Goal: Information Seeking & Learning: Understand process/instructions

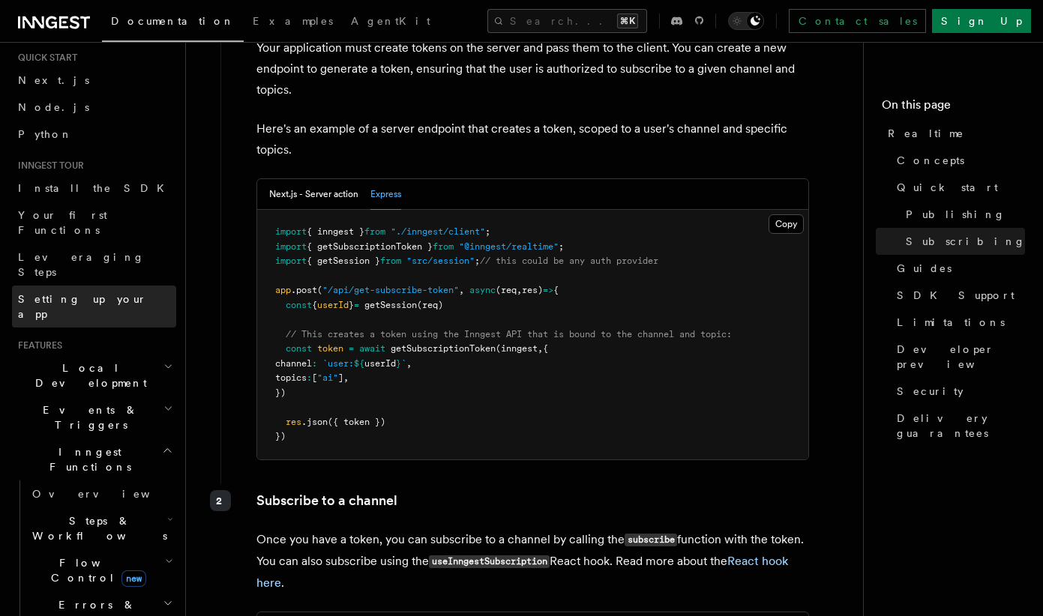
scroll to position [39, 0]
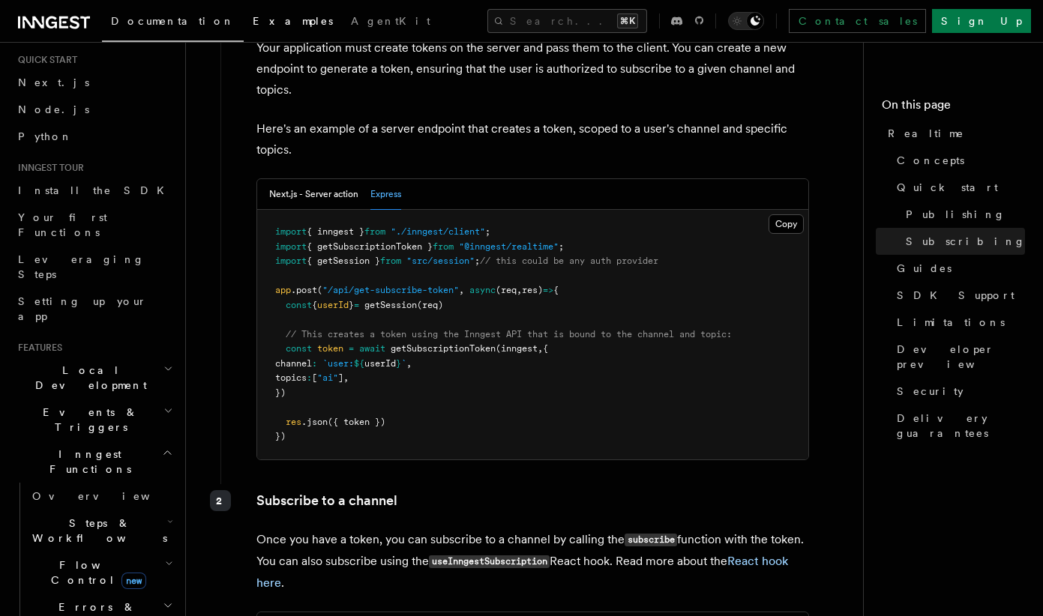
click at [253, 25] on span "Examples" at bounding box center [293, 21] width 80 height 12
click at [351, 21] on span "AgentKit" at bounding box center [390, 21] width 79 height 12
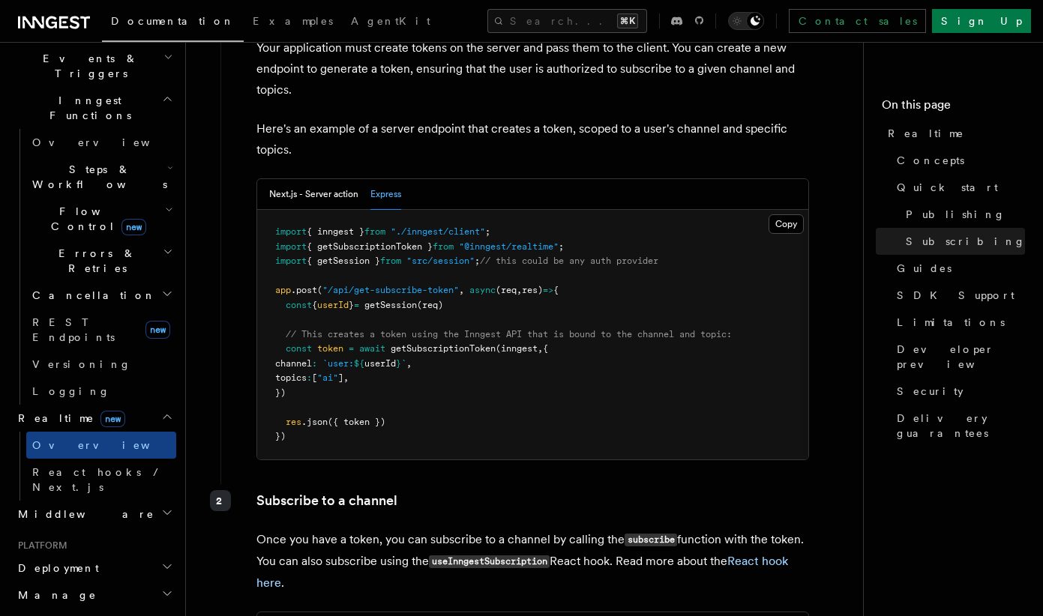
scroll to position [415, 0]
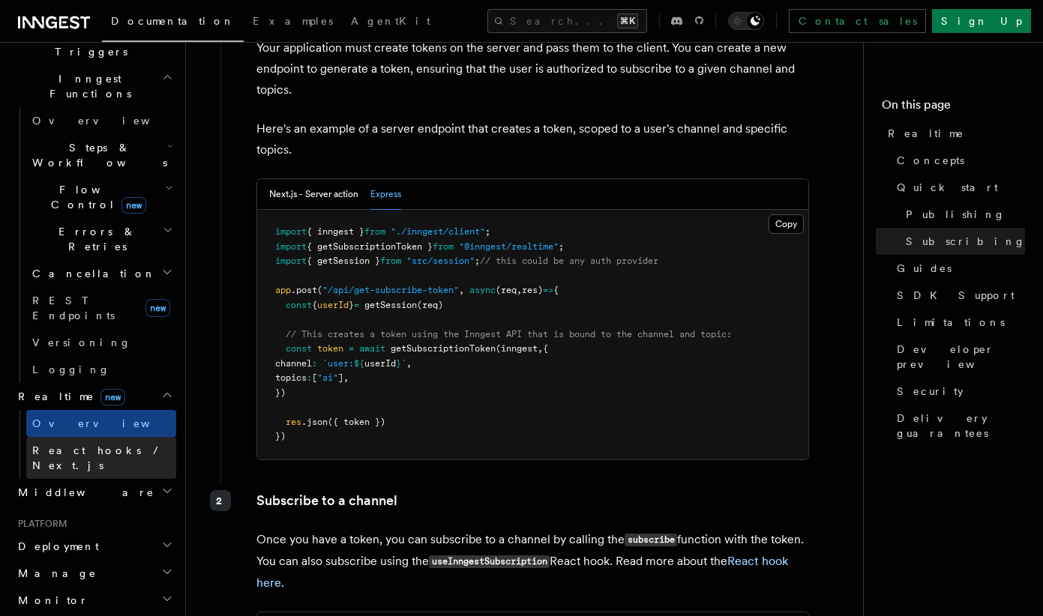
click at [106, 445] on span "React hooks / Next.js" at bounding box center [98, 458] width 133 height 27
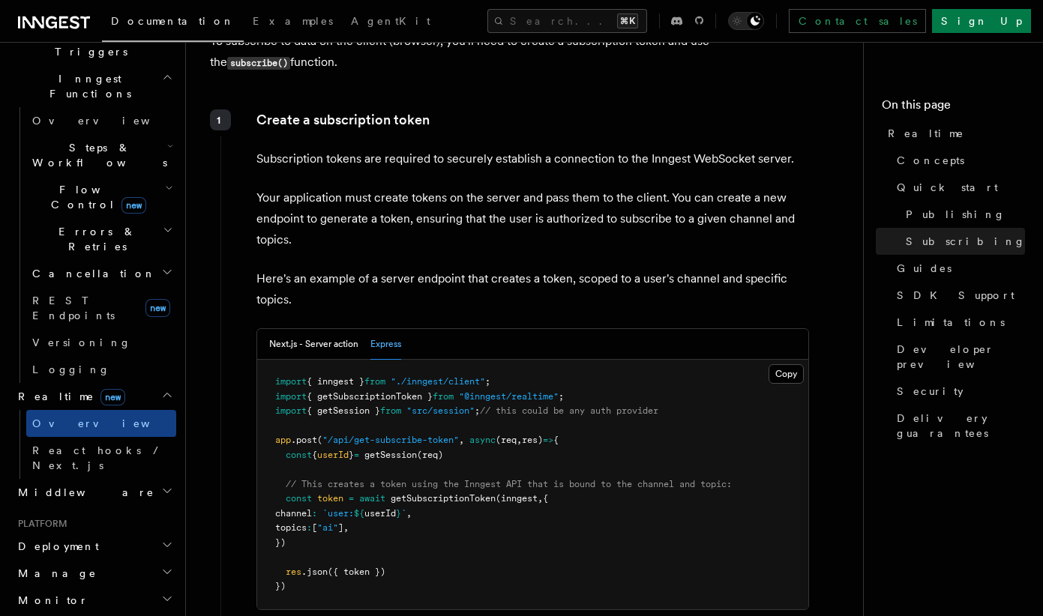
scroll to position [2334, 0]
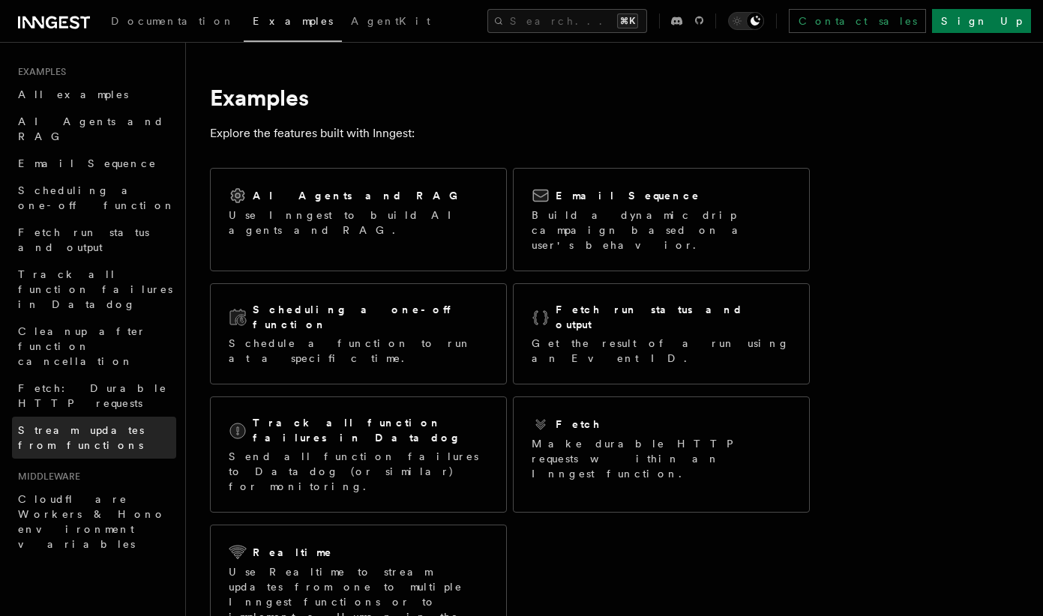
click at [109, 424] on span "Stream updates from functions" at bounding box center [81, 437] width 126 height 27
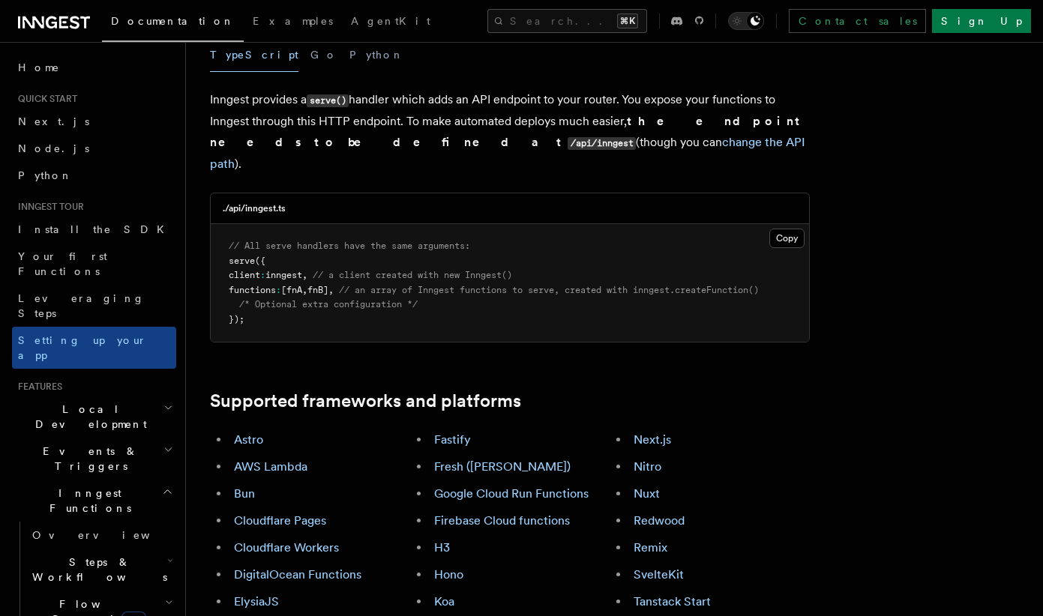
scroll to position [607, 0]
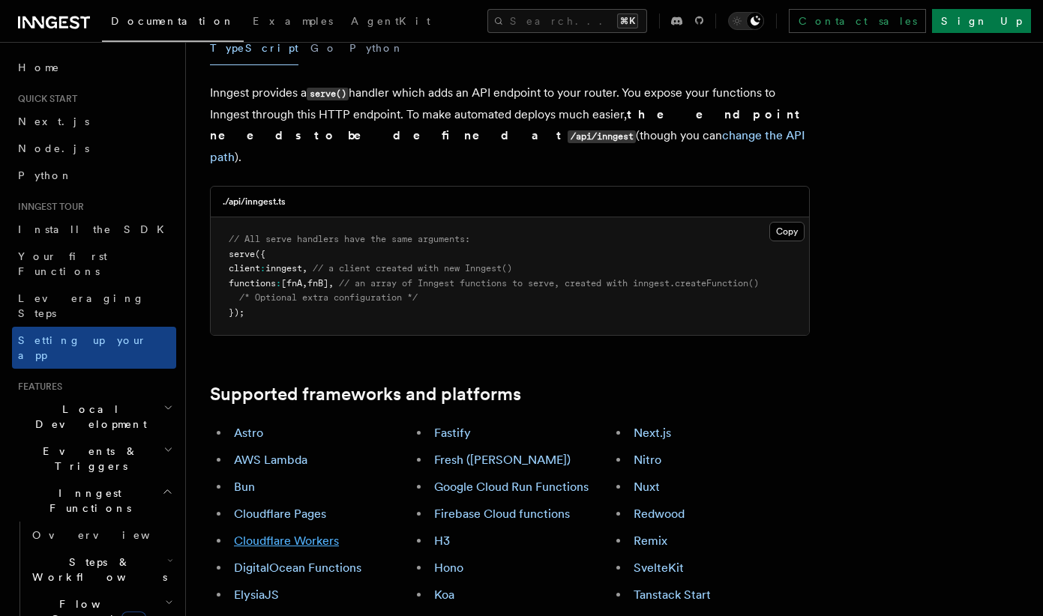
click at [307, 534] on link "Cloudflare Workers" at bounding box center [286, 541] width 105 height 14
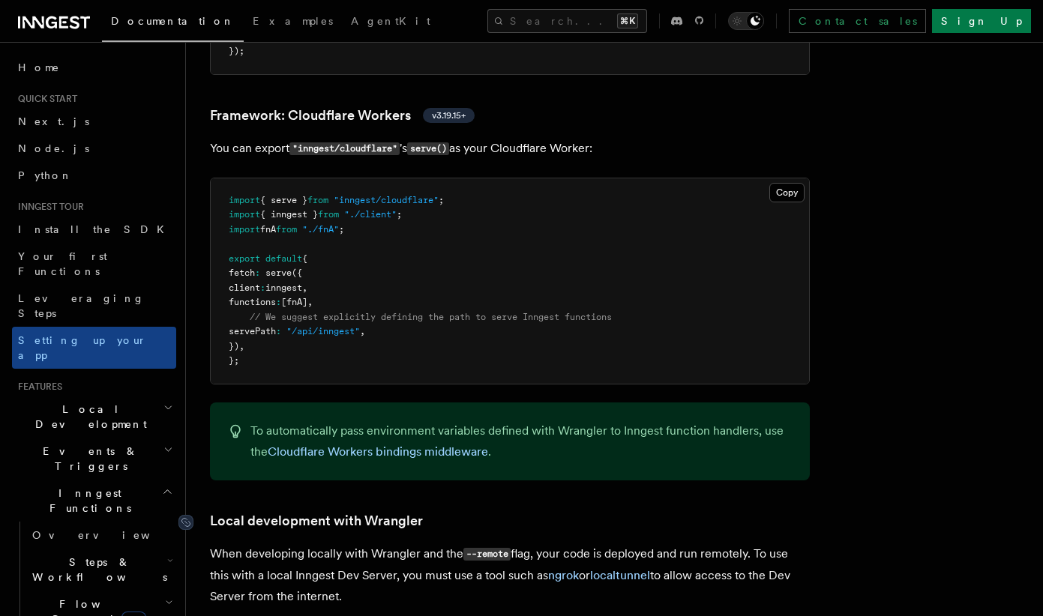
scroll to position [2626, 0]
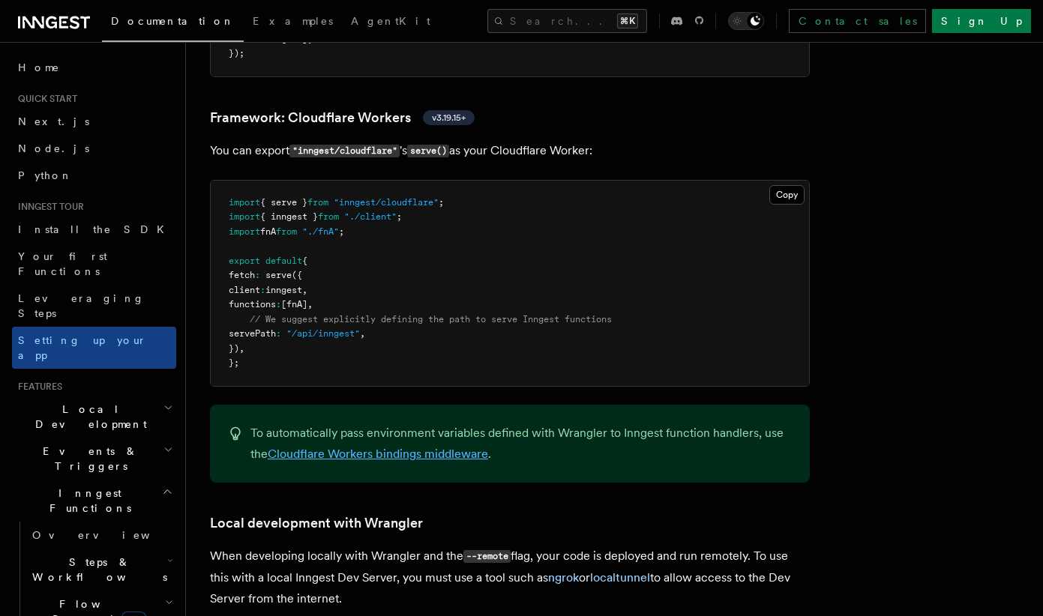
click at [319, 447] on link "Cloudflare Workers bindings middleware" at bounding box center [378, 454] width 220 height 14
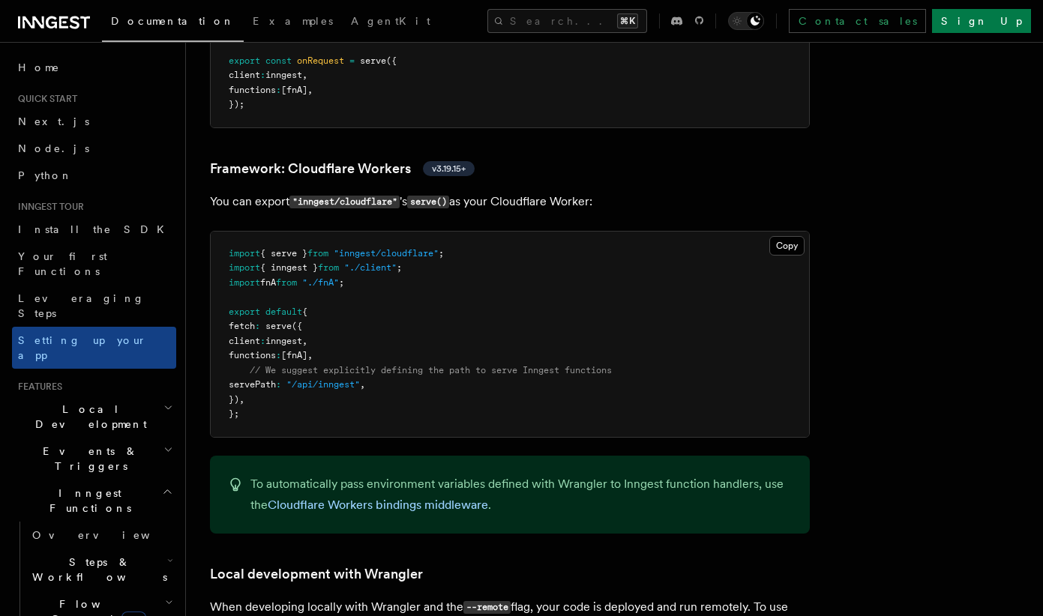
scroll to position [2568, 0]
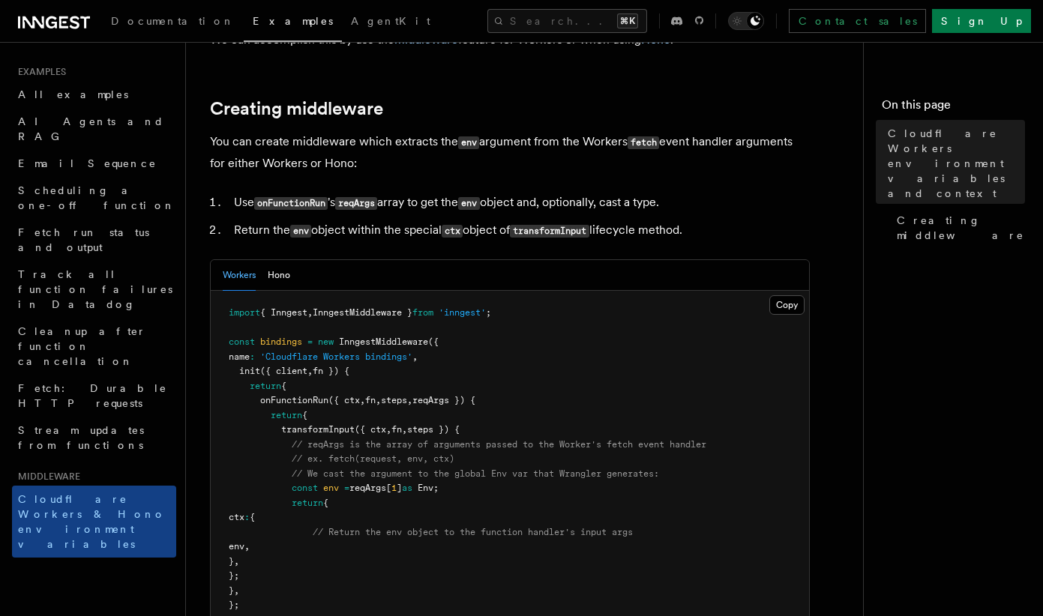
scroll to position [220, 0]
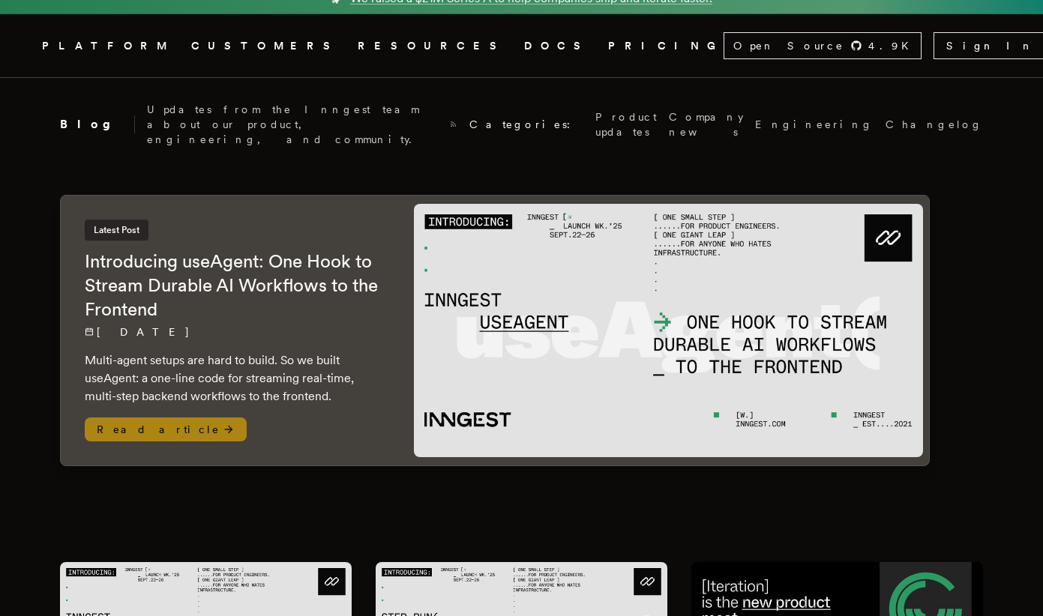
scroll to position [18, 0]
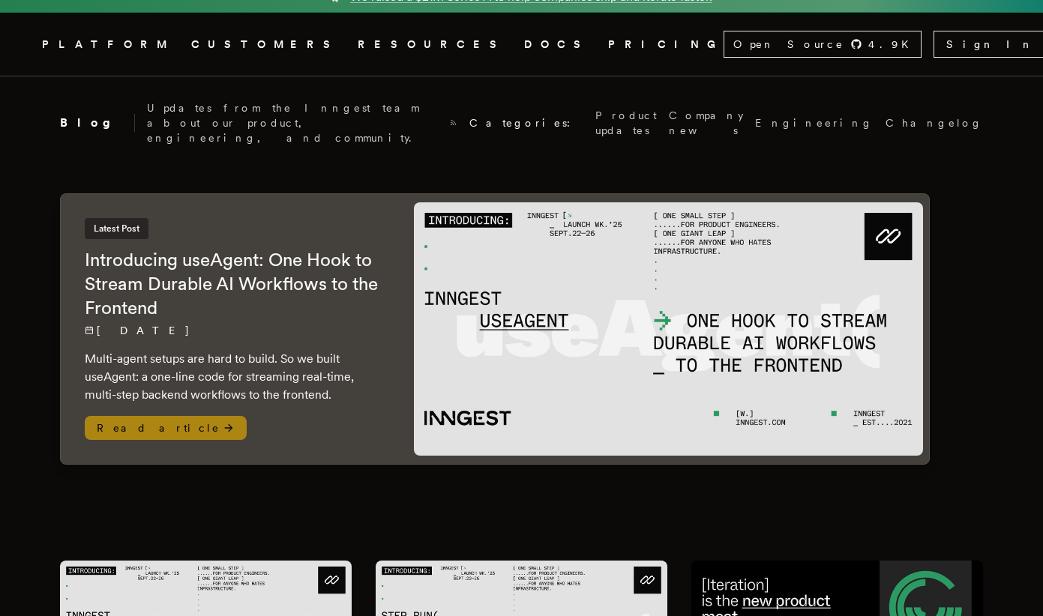
click at [255, 252] on h2 "Introducing useAgent: One Hook to Stream Durable AI Workflows to the Frontend" at bounding box center [234, 284] width 299 height 72
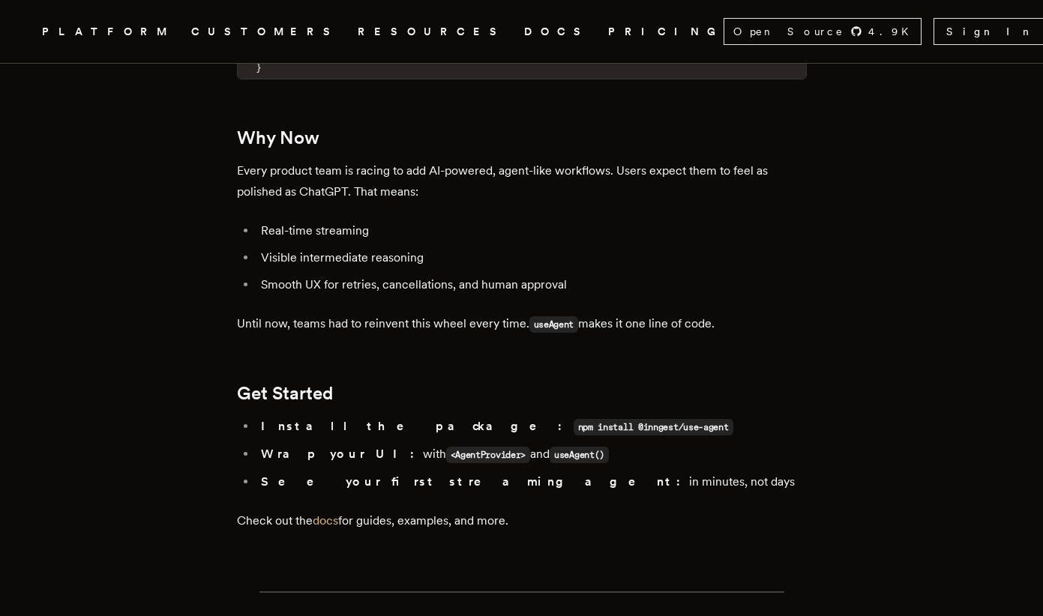
scroll to position [2635, 0]
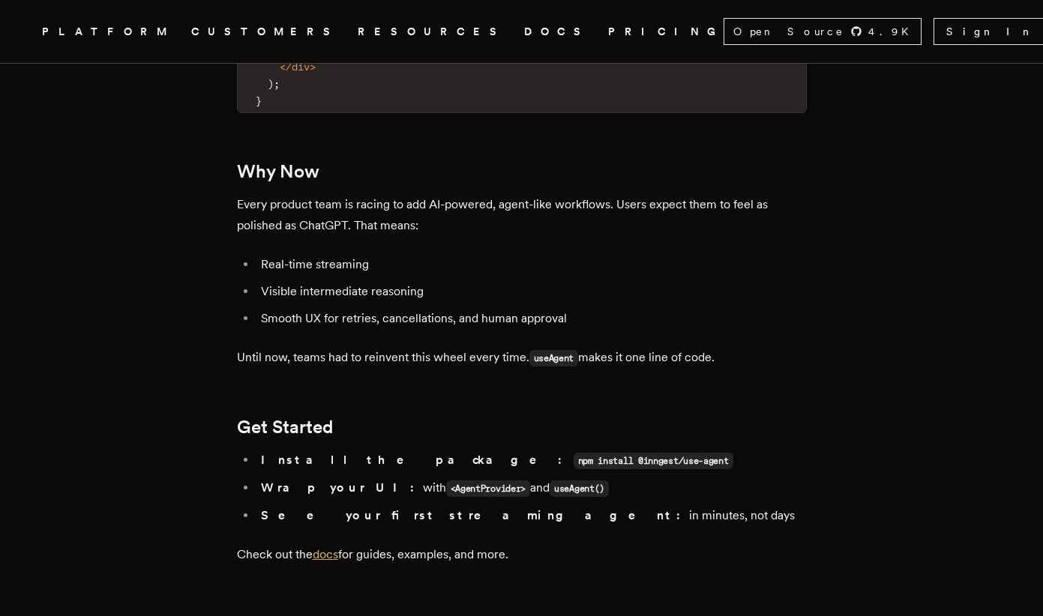
click at [338, 547] on link "docs" at bounding box center [325, 554] width 25 height 14
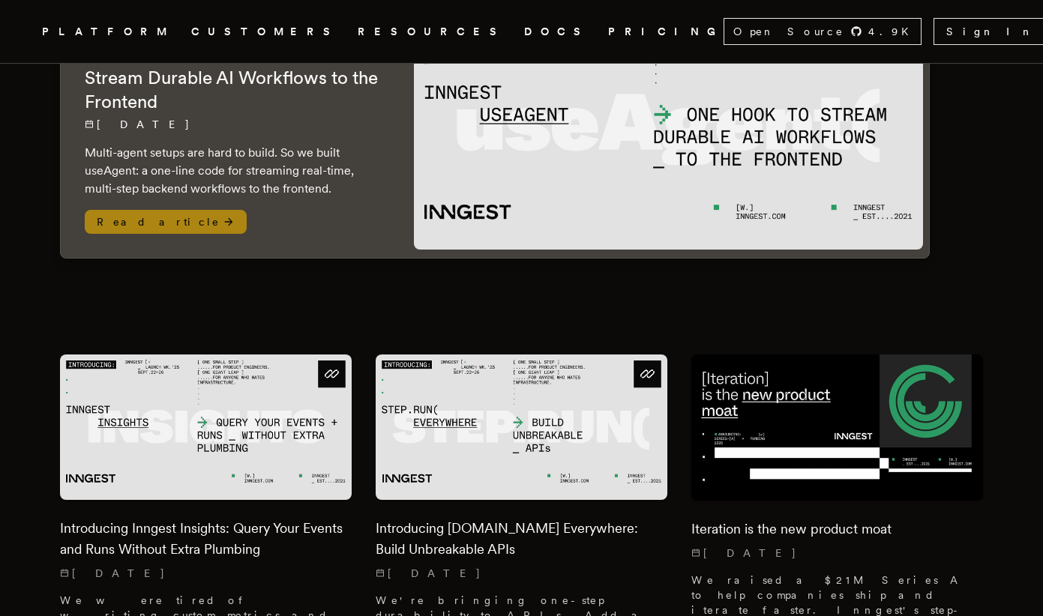
scroll to position [184, 0]
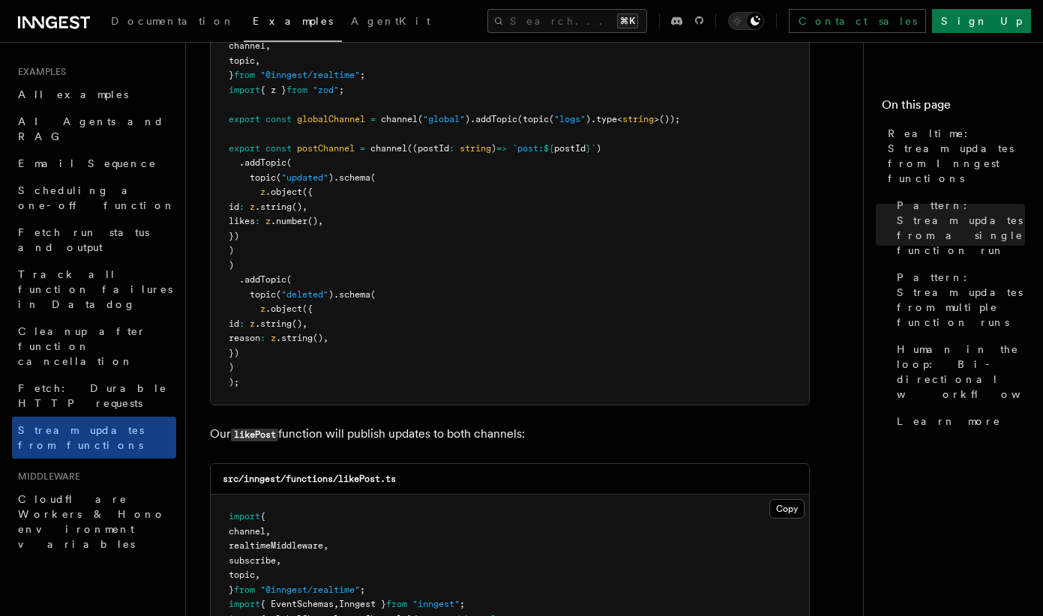
scroll to position [1517, 0]
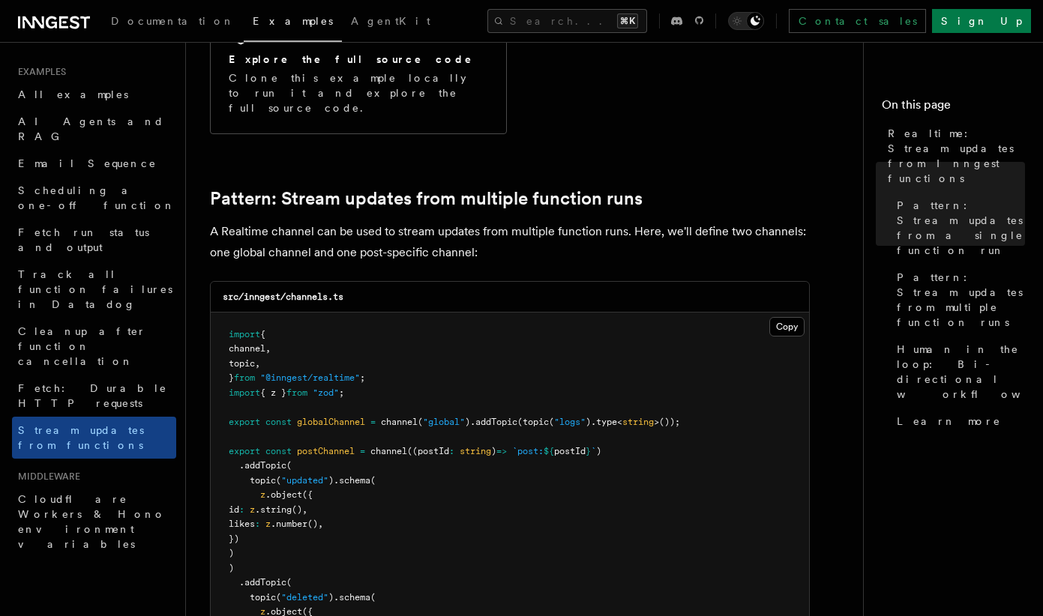
click at [706, 313] on pre "import { channel , topic , } from "@inngest/realtime" ; import { z } from "zod"…" at bounding box center [510, 511] width 598 height 396
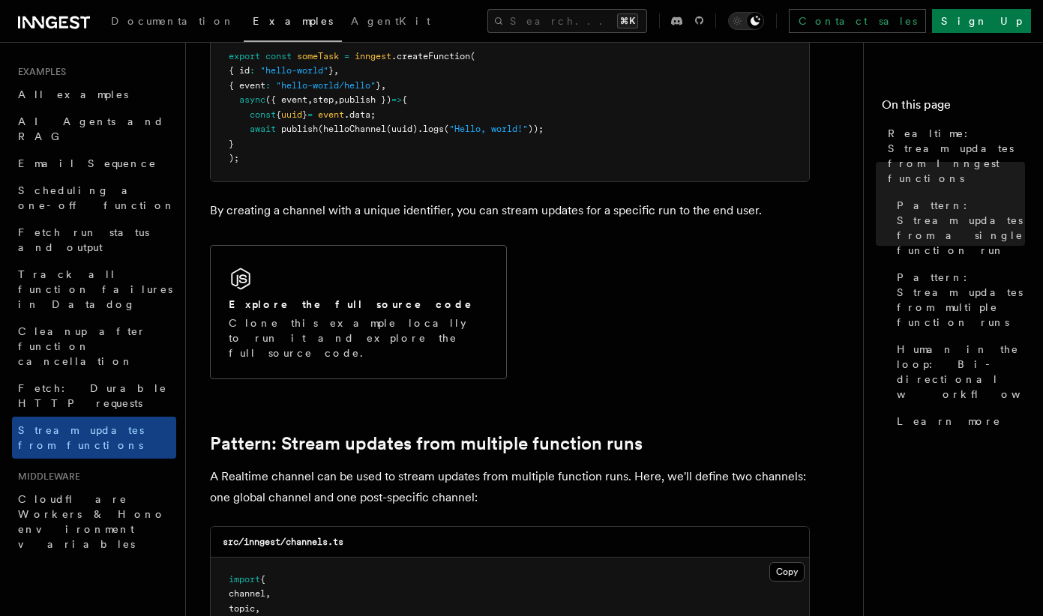
scroll to position [967, 0]
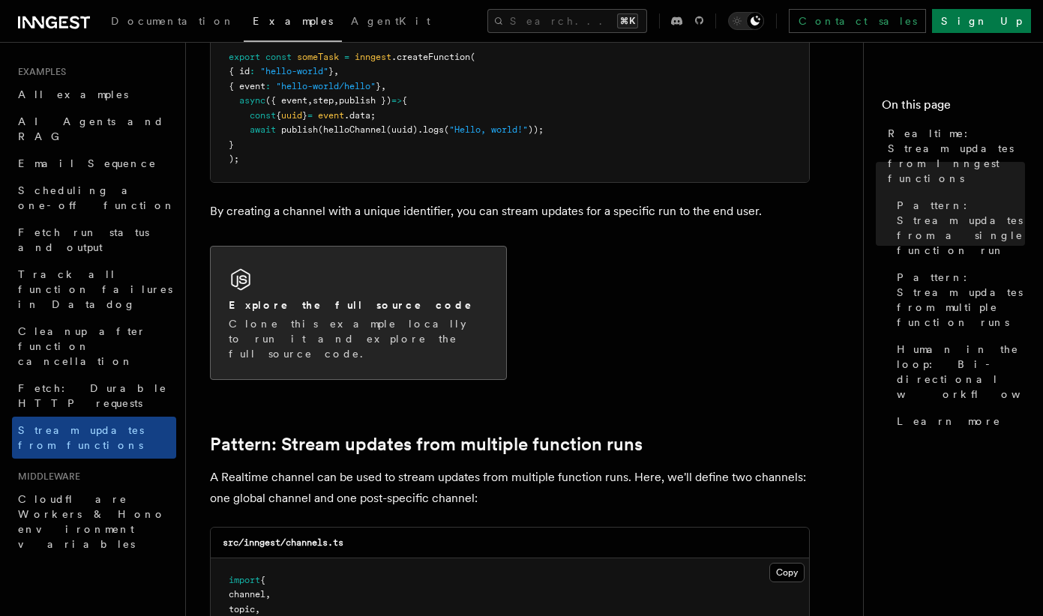
click at [387, 304] on div "Explore the full source code" at bounding box center [358, 306] width 259 height 16
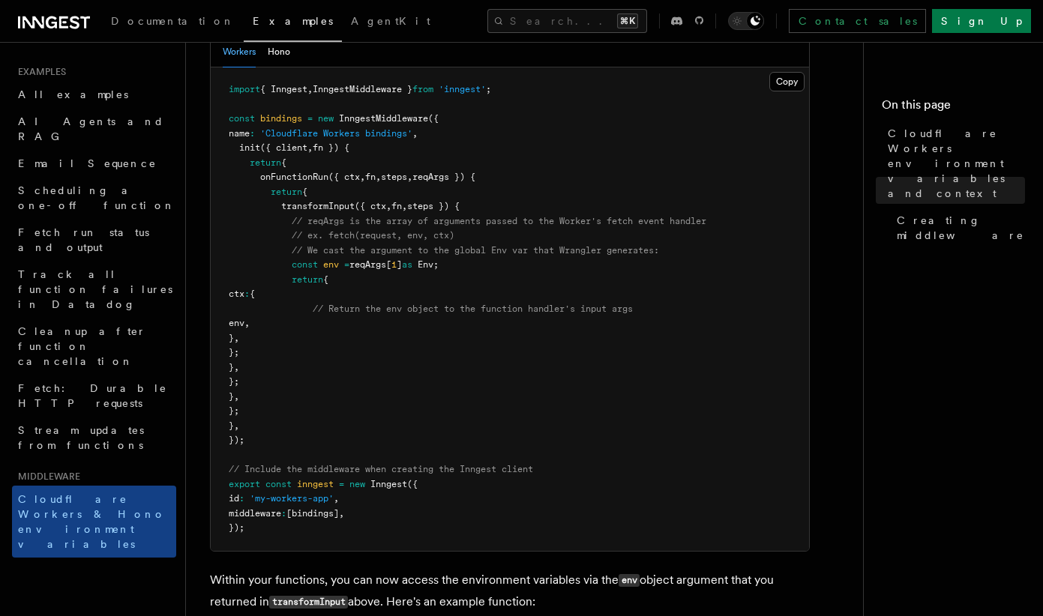
scroll to position [453, 0]
click at [272, 68] on button "Hono" at bounding box center [279, 52] width 22 height 31
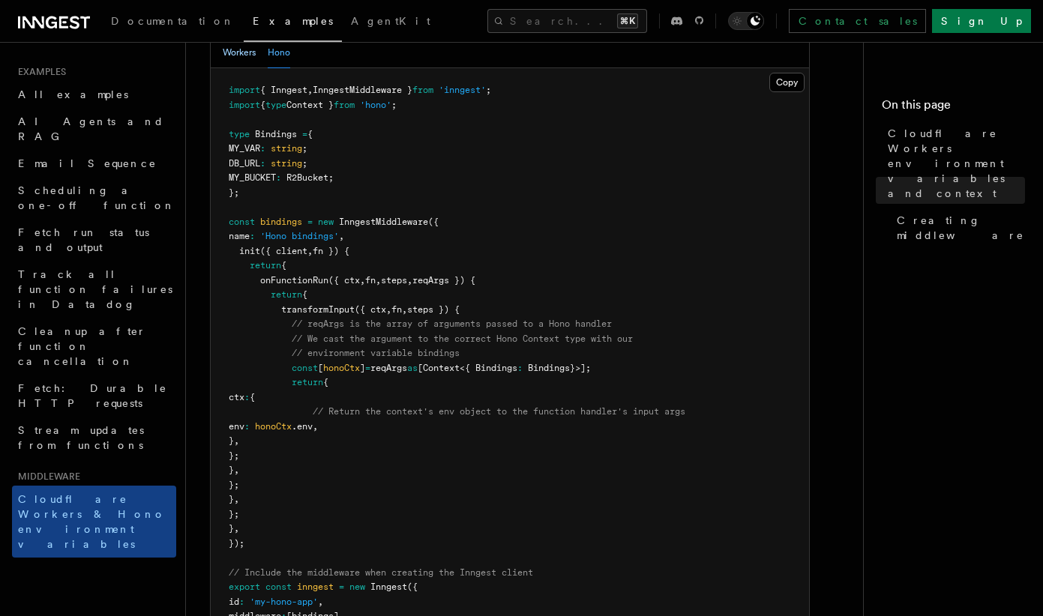
click at [241, 68] on button "Workers" at bounding box center [239, 52] width 33 height 31
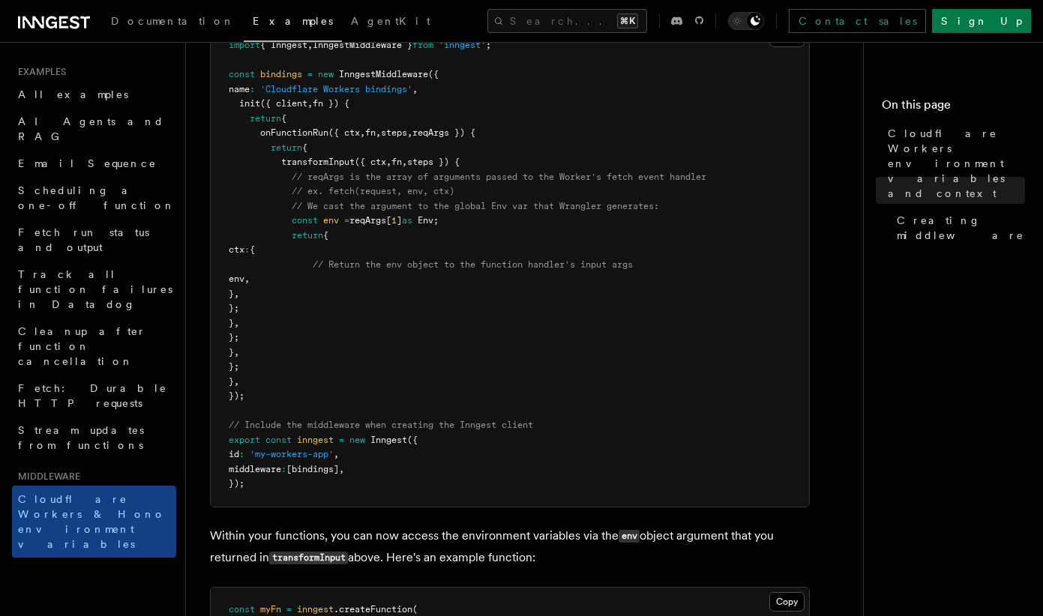
scroll to position [432, 0]
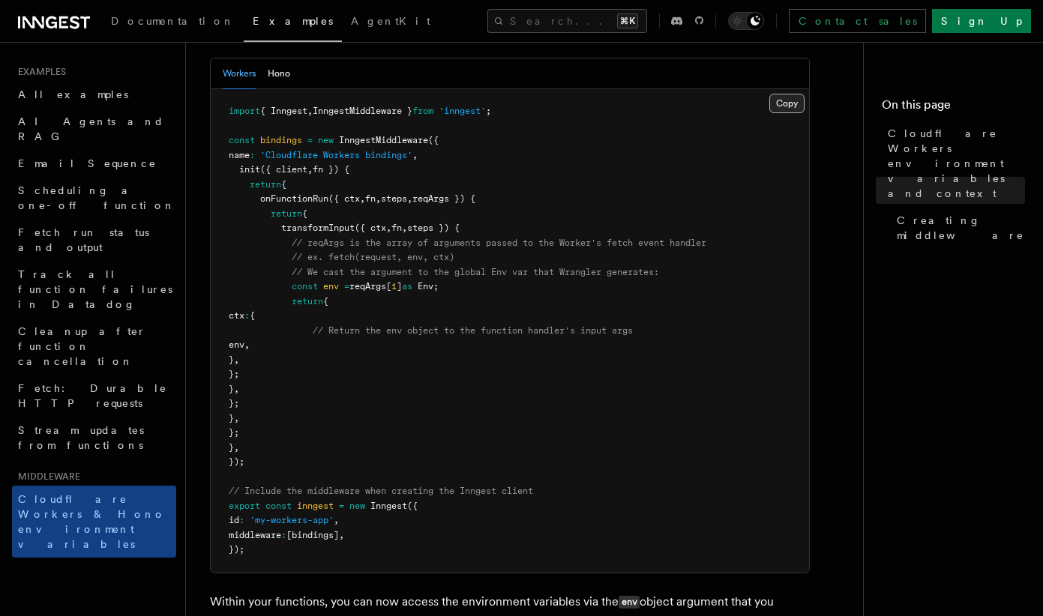
click at [791, 113] on button "Copy Copied" at bounding box center [786, 103] width 35 height 19
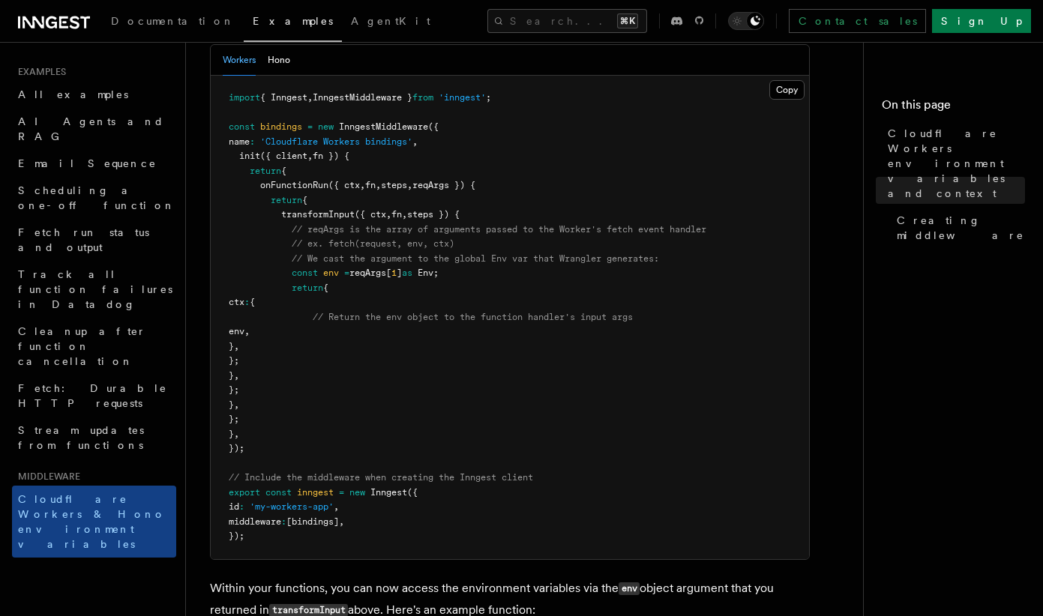
scroll to position [444, 0]
click at [781, 101] on button "Copy Copied" at bounding box center [786, 91] width 35 height 19
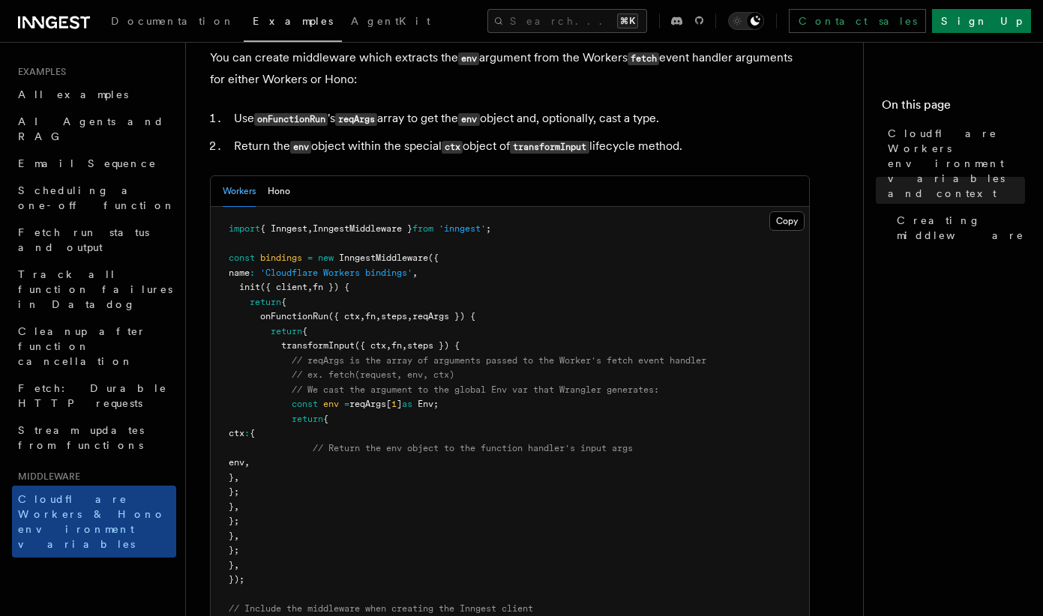
scroll to position [310, 0]
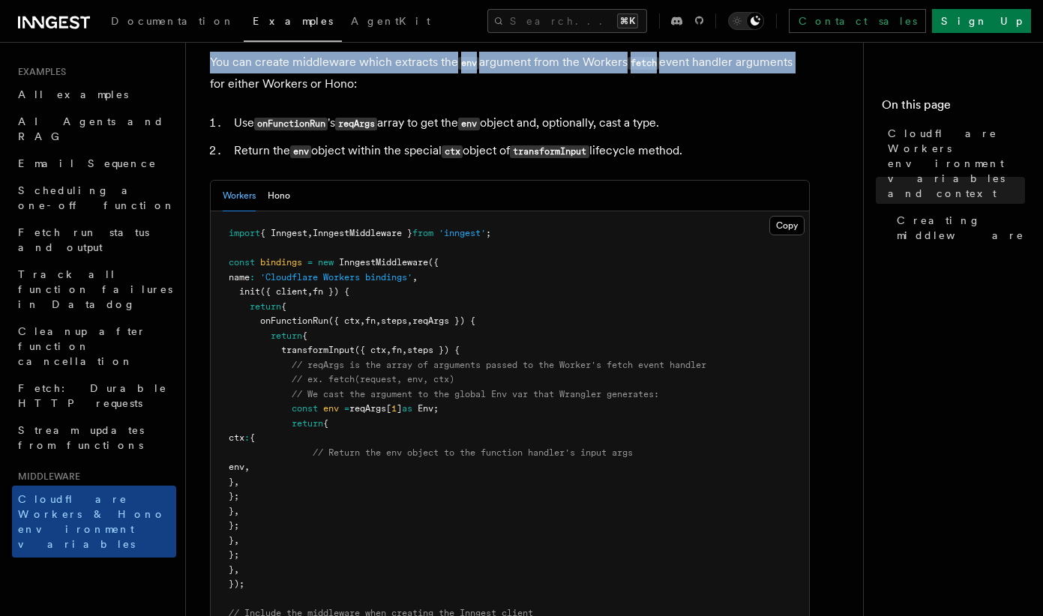
drag, startPoint x: 207, startPoint y: 82, endPoint x: 816, endPoint y: 85, distance: 609.0
click at [816, 85] on div "Middleware Cloudflare Workers environment variables and context Cloudflare Work…" at bounding box center [554, 470] width 737 height 1561
copy p "You can create middleware which extracts the env argument from the Workers fetc…"
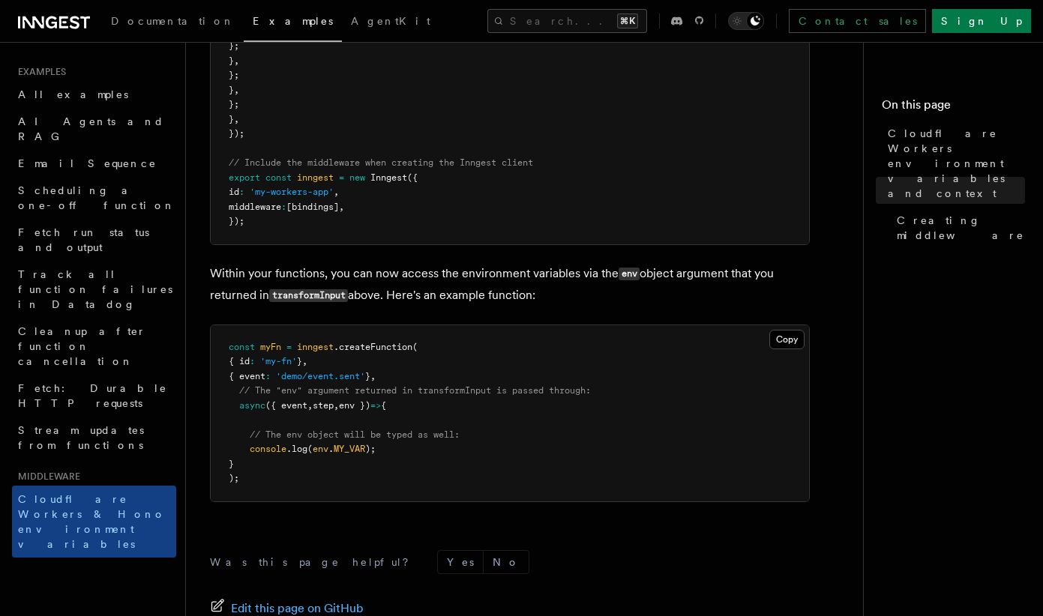
scroll to position [761, 0]
copy p "Within your functions, you can now access the environment variables via the env…"
drag, startPoint x: 208, startPoint y: 298, endPoint x: 550, endPoint y: 319, distance: 341.9
click at [550, 319] on div "Middleware Cloudflare Workers environment variables and context Cloudflare Work…" at bounding box center [554, 19] width 737 height 1561
click at [787, 349] on button "Copy Copied" at bounding box center [786, 338] width 35 height 19
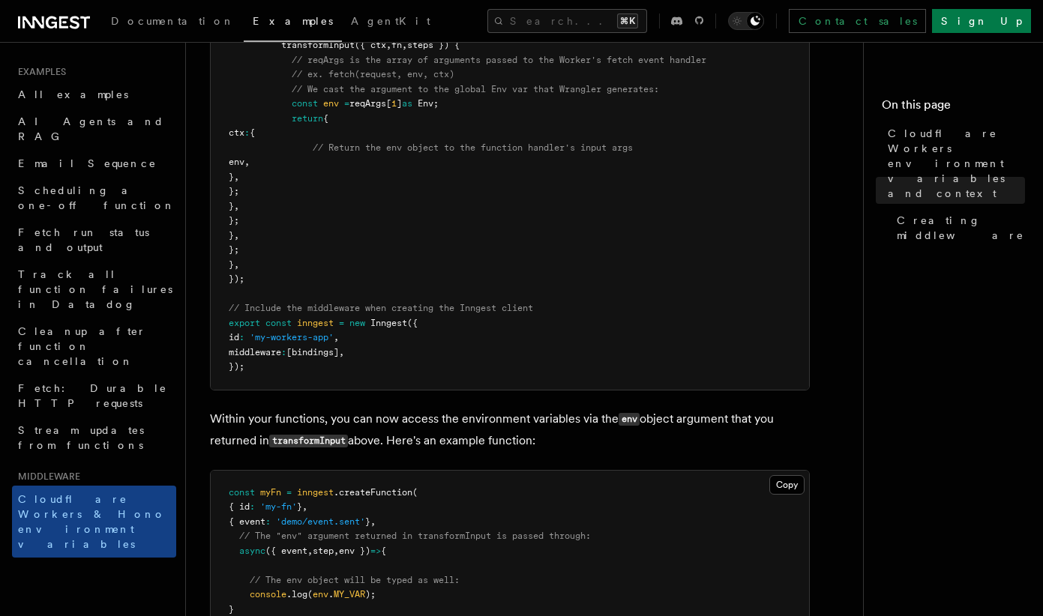
scroll to position [509, 0]
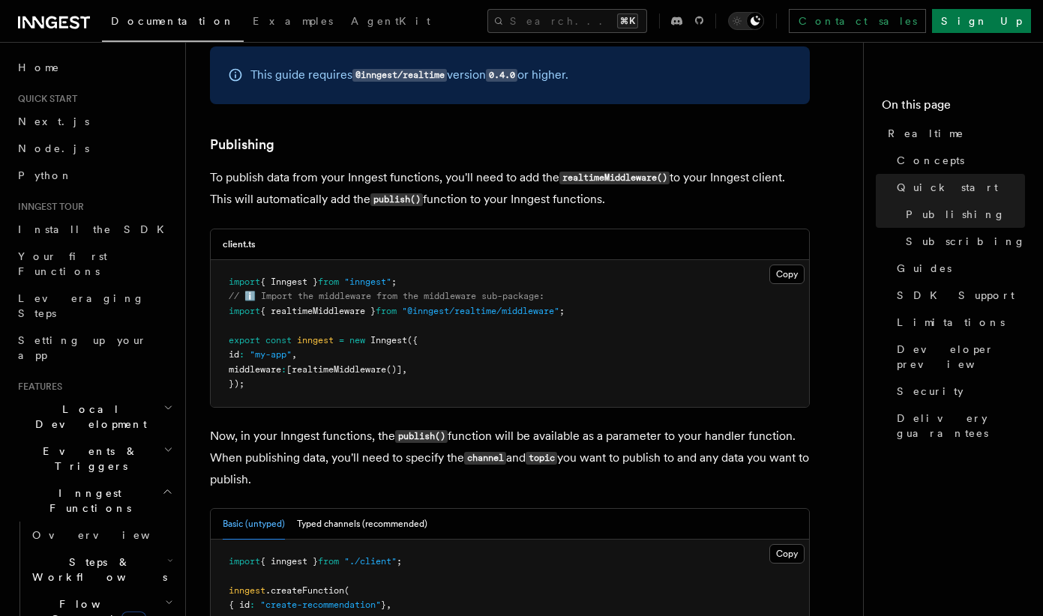
scroll to position [1088, 0]
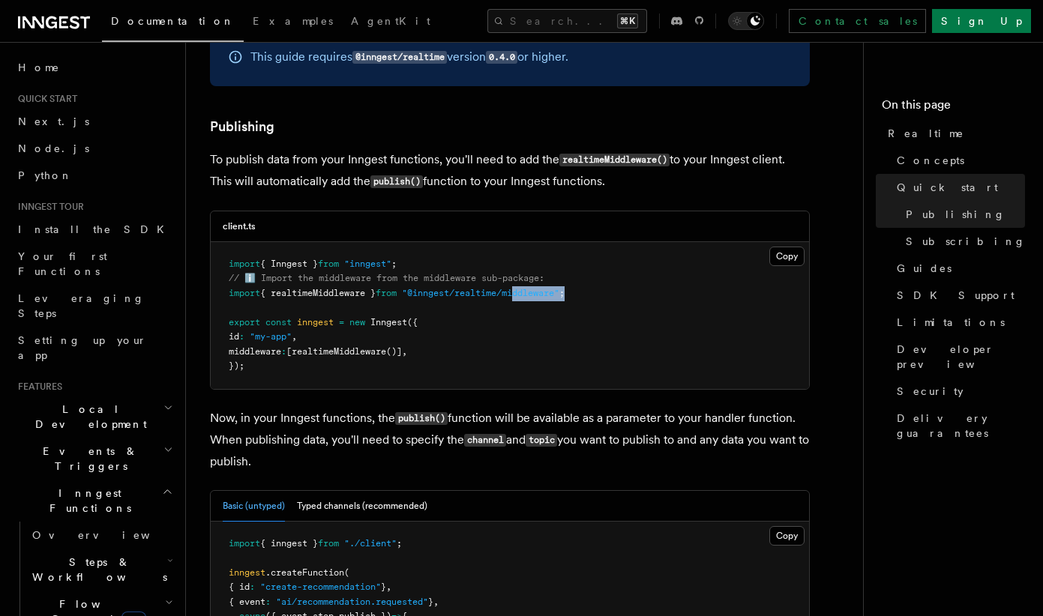
drag, startPoint x: 591, startPoint y: 280, endPoint x: 531, endPoint y: 277, distance: 60.1
click at [531, 277] on pre "import { Inngest } from "inngest" ; // ℹ️ Import the middleware from the middle…" at bounding box center [510, 315] width 598 height 147
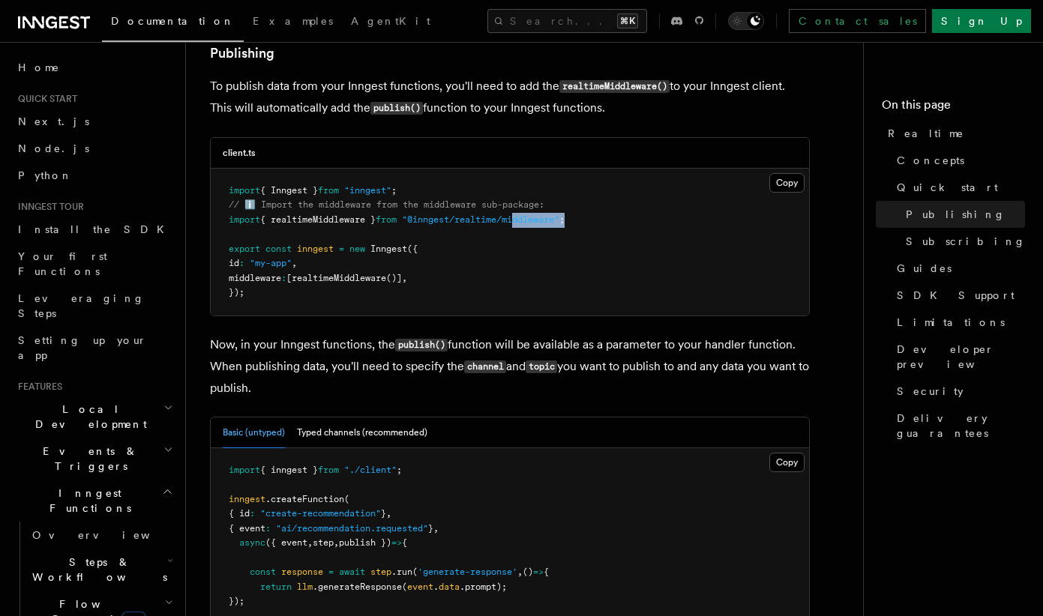
scroll to position [1163, 0]
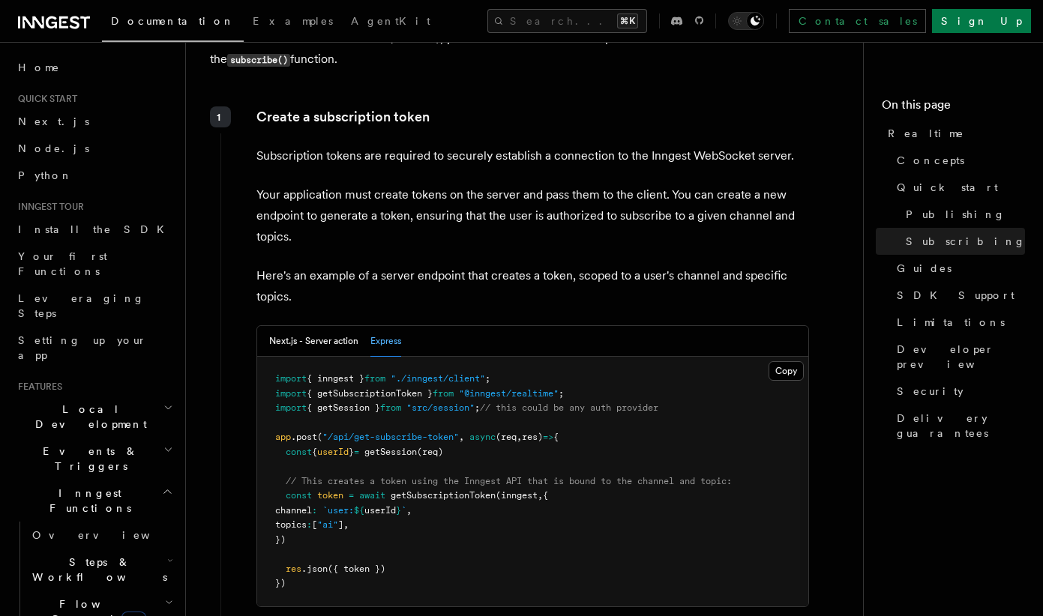
scroll to position [415, 0]
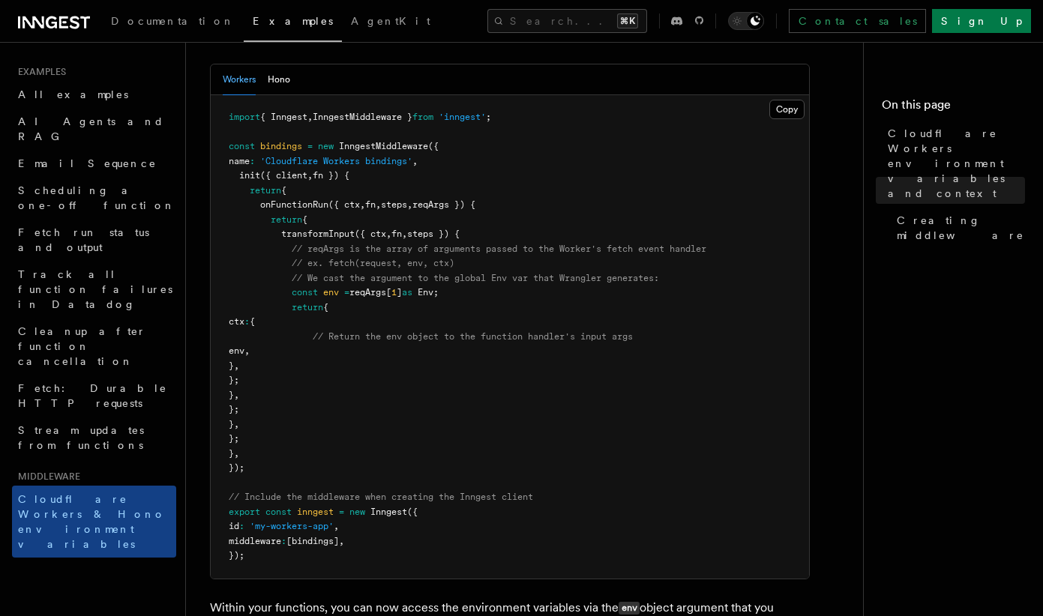
scroll to position [366, 0]
